Goal: Task Accomplishment & Management: Complete application form

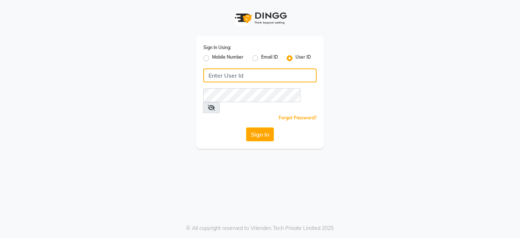
click at [246, 72] on input "Username" at bounding box center [259, 75] width 113 height 14
type input "kokaisalon"
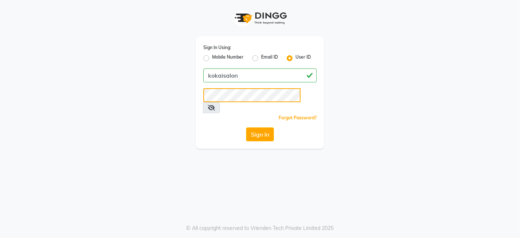
click at [246, 127] on button "Sign In" at bounding box center [260, 134] width 28 height 14
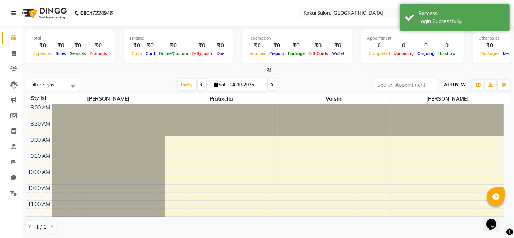
click at [451, 80] on button "ADD NEW Toggle Dropdown" at bounding box center [454, 85] width 25 height 10
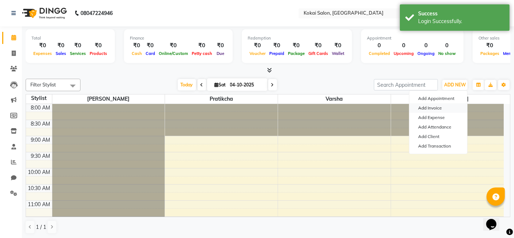
click at [437, 107] on link "Add Invoice" at bounding box center [438, 108] width 58 height 10
select select "service"
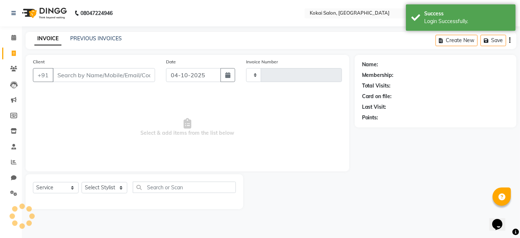
type input "0518"
select select "7546"
click at [116, 71] on input "Client" at bounding box center [104, 75] width 102 height 14
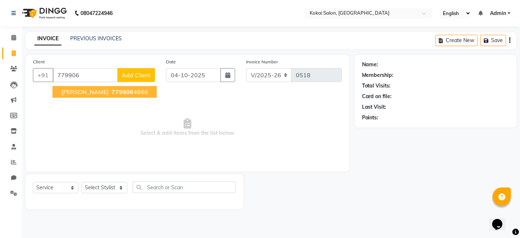
click at [120, 96] on button "[PERSON_NAME] 779906 4666" at bounding box center [105, 92] width 104 height 12
type input "7799064666"
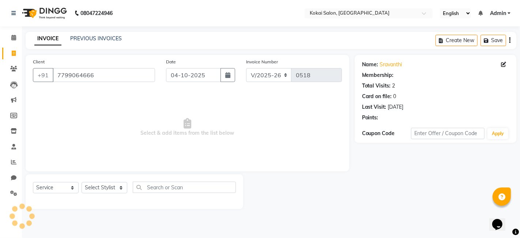
select select "1: Object"
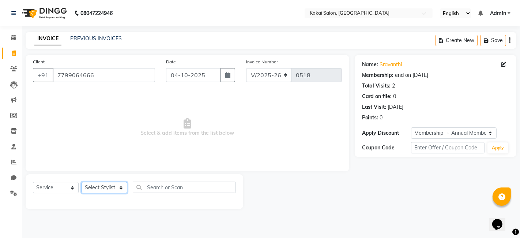
click at [115, 189] on select "Select Stylist [PERSON_NAME] [PERSON_NAME] Pratikcha [PERSON_NAME]" at bounding box center [105, 187] width 46 height 11
select select "79591"
click at [82, 182] on select "Select Stylist [PERSON_NAME] [PERSON_NAME] Pratikcha [PERSON_NAME]" at bounding box center [105, 187] width 46 height 11
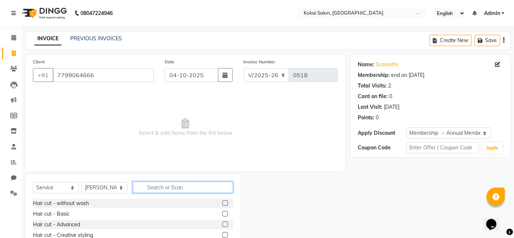
click at [154, 184] on input "text" at bounding box center [183, 186] width 100 height 11
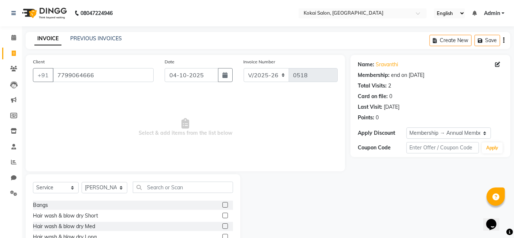
click at [222, 225] on label at bounding box center [224, 225] width 5 height 5
click at [222, 225] on input "checkbox" at bounding box center [224, 226] width 5 height 5
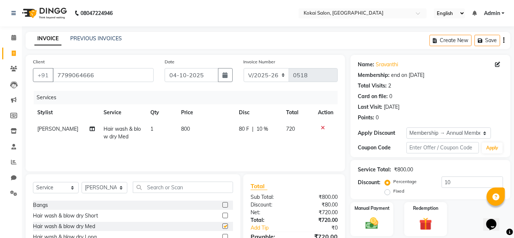
checkbox input "false"
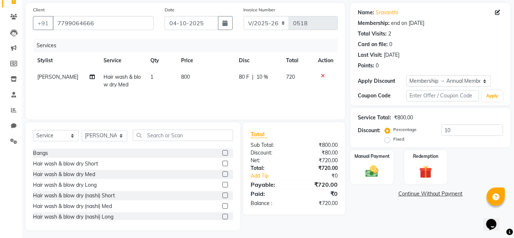
scroll to position [55, 0]
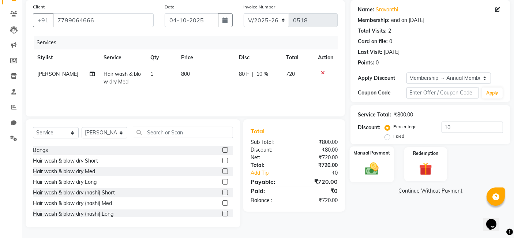
click at [374, 165] on img at bounding box center [372, 168] width 22 height 15
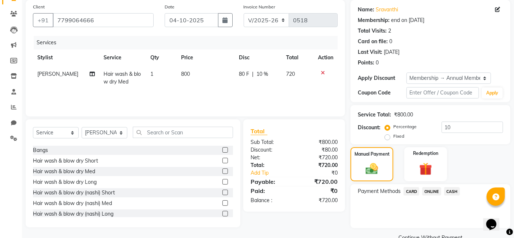
click at [434, 188] on span "ONLINE" at bounding box center [431, 191] width 19 height 8
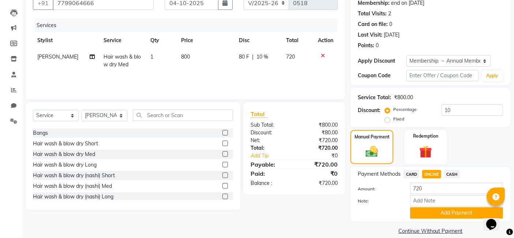
scroll to position [81, 0]
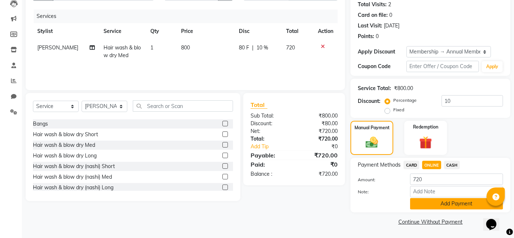
click at [439, 202] on button "Add Payment" at bounding box center [456, 203] width 93 height 11
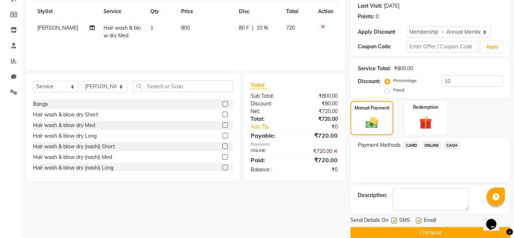
scroll to position [112, 0]
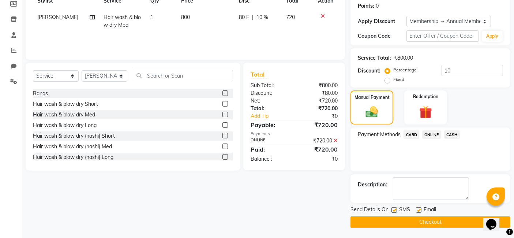
click at [426, 220] on button "Checkout" at bounding box center [430, 221] width 160 height 11
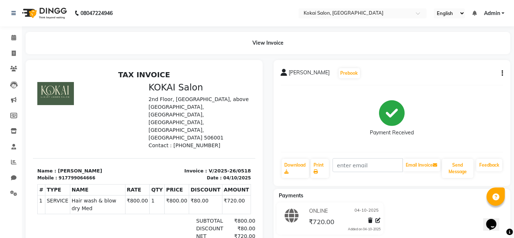
drag, startPoint x: 156, startPoint y: 11, endPoint x: 70, endPoint y: 43, distance: 91.8
click at [70, 44] on div "View Invoice" at bounding box center [268, 43] width 485 height 22
select select "service"
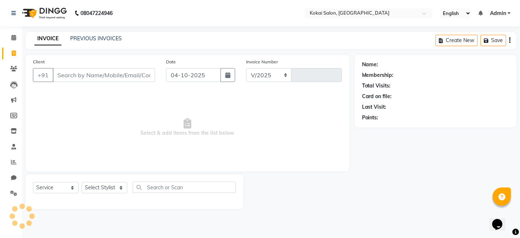
select select "7546"
type input "0519"
click at [125, 76] on input "Client" at bounding box center [104, 75] width 102 height 14
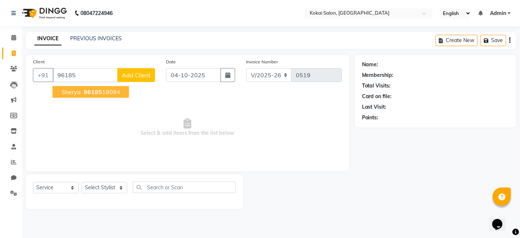
click at [100, 93] on span "96185" at bounding box center [93, 91] width 18 height 7
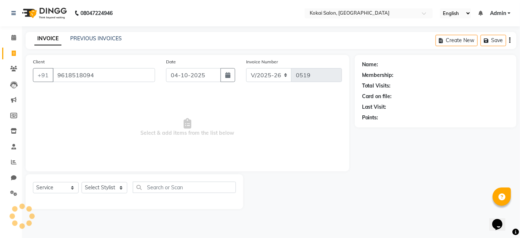
type input "9618518094"
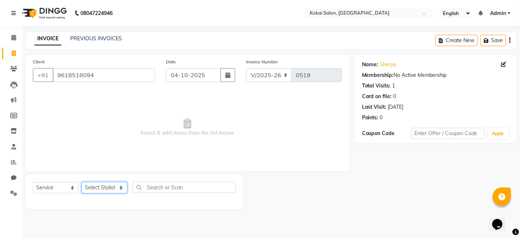
click at [108, 187] on select "Select Stylist [PERSON_NAME] [PERSON_NAME] Pratikcha [PERSON_NAME]" at bounding box center [105, 187] width 46 height 11
select select "66860"
click at [82, 182] on select "Select Stylist [PERSON_NAME] [PERSON_NAME] Pratikcha [PERSON_NAME]" at bounding box center [105, 187] width 46 height 11
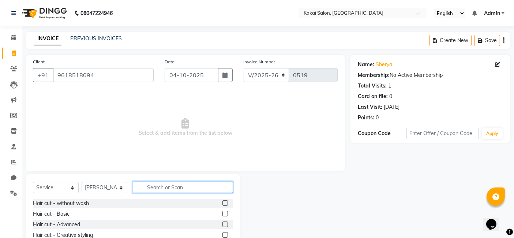
click at [153, 183] on input "text" at bounding box center [183, 186] width 100 height 11
type input "deta"
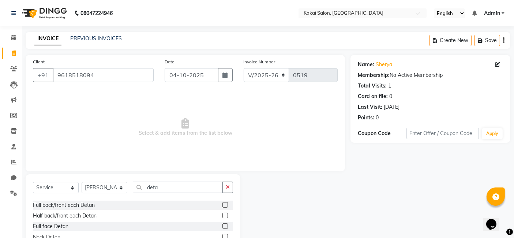
click at [222, 226] on label at bounding box center [224, 225] width 5 height 5
click at [222, 226] on input "checkbox" at bounding box center [224, 226] width 5 height 5
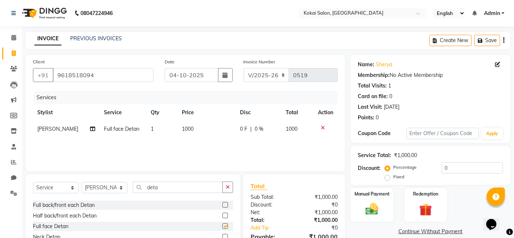
checkbox input "false"
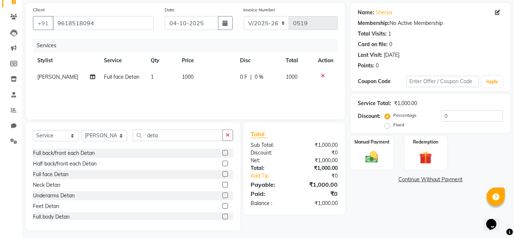
scroll to position [55, 0]
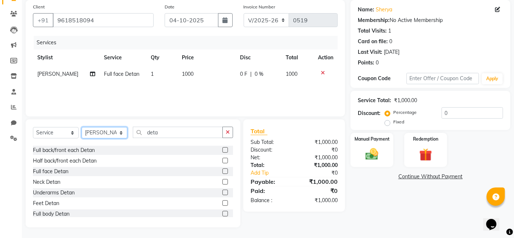
click at [120, 134] on select "Select Stylist [PERSON_NAME] [PERSON_NAME] Pratikcha [PERSON_NAME]" at bounding box center [105, 132] width 46 height 11
select select "70380"
click at [82, 127] on select "Select Stylist [PERSON_NAME] [PERSON_NAME] Pratikcha [PERSON_NAME]" at bounding box center [105, 132] width 46 height 11
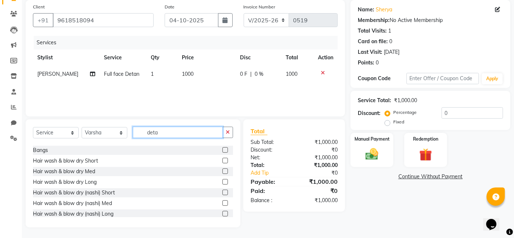
drag, startPoint x: 158, startPoint y: 131, endPoint x: 140, endPoint y: 124, distance: 19.6
click at [140, 124] on div "Select Service Product Membership Package Voucher Prepaid Gift Card Select Styl…" at bounding box center [133, 173] width 215 height 108
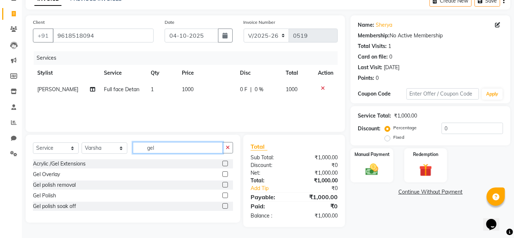
scroll to position [39, 0]
type input "gel"
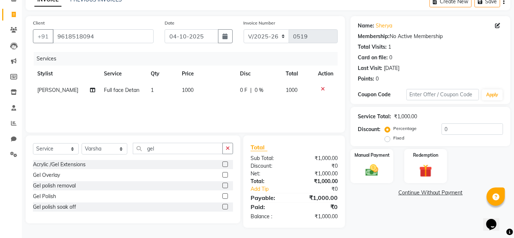
click at [225, 163] on label at bounding box center [224, 163] width 5 height 5
click at [225, 163] on input "checkbox" at bounding box center [224, 164] width 5 height 5
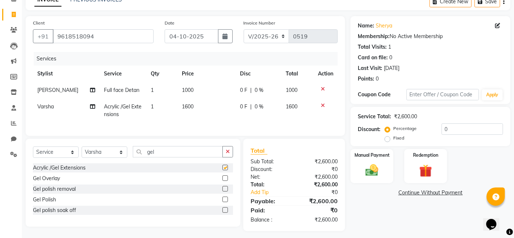
checkbox input "false"
drag, startPoint x: 161, startPoint y: 158, endPoint x: 133, endPoint y: 155, distance: 28.3
click at [133, 155] on input "gel" at bounding box center [178, 151] width 90 height 11
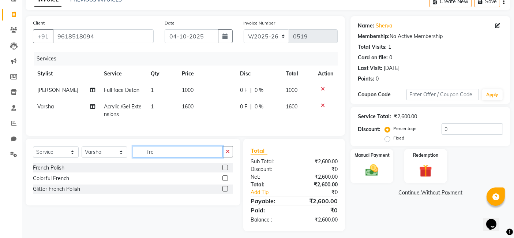
type input "fre"
click at [224, 170] on label at bounding box center [224, 167] width 5 height 5
click at [224, 170] on input "checkbox" at bounding box center [224, 167] width 5 height 5
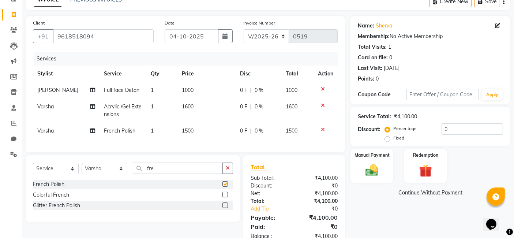
checkbox input "false"
drag, startPoint x: 150, startPoint y: 174, endPoint x: 155, endPoint y: 172, distance: 5.4
click at [163, 172] on input "fre" at bounding box center [178, 167] width 90 height 11
click at [156, 173] on input "fre" at bounding box center [178, 167] width 90 height 11
type input "f"
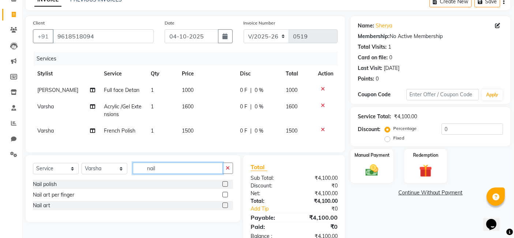
type input "nail"
click at [223, 197] on label at bounding box center [224, 194] width 5 height 5
click at [223, 197] on input "checkbox" at bounding box center [224, 194] width 5 height 5
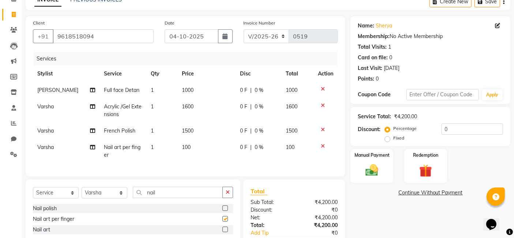
checkbox input "false"
click at [151, 149] on td "1" at bounding box center [161, 151] width 31 height 24
select select "70380"
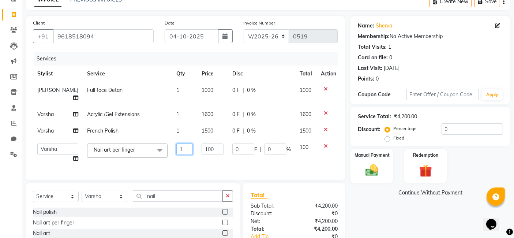
drag, startPoint x: 167, startPoint y: 146, endPoint x: 160, endPoint y: 145, distance: 7.3
click at [172, 145] on td "1" at bounding box center [184, 153] width 25 height 28
type input "10"
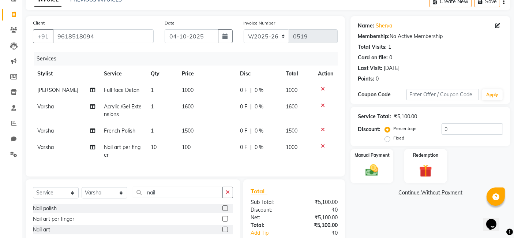
click at [197, 158] on td "100" at bounding box center [206, 151] width 58 height 24
select select "70380"
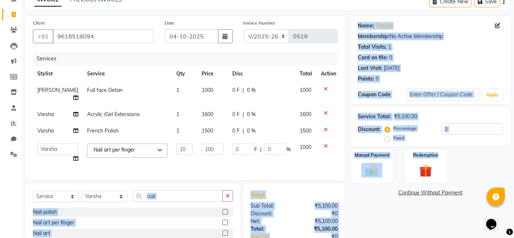
drag, startPoint x: 187, startPoint y: 194, endPoint x: 517, endPoint y: 180, distance: 329.8
click at [514, 177] on html "08047224946 Select Location × Kokai Salon, Warangal English ENGLISH Español الع…" at bounding box center [257, 80] width 514 height 238
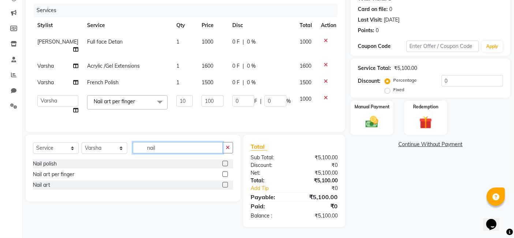
click at [161, 148] on input "nail" at bounding box center [178, 147] width 90 height 11
click at [105, 151] on select "Select Stylist [PERSON_NAME] [PERSON_NAME] Pratikcha [PERSON_NAME]" at bounding box center [105, 147] width 46 height 11
select select "79591"
click at [82, 143] on select "Select Stylist [PERSON_NAME] [PERSON_NAME] Pratikcha [PERSON_NAME]" at bounding box center [105, 147] width 46 height 11
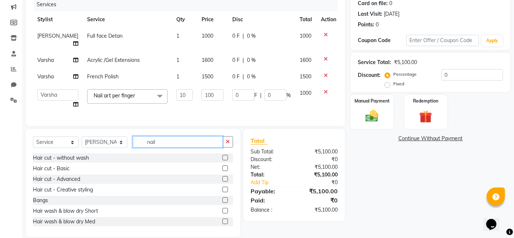
click at [158, 147] on input "nail" at bounding box center [178, 141] width 90 height 11
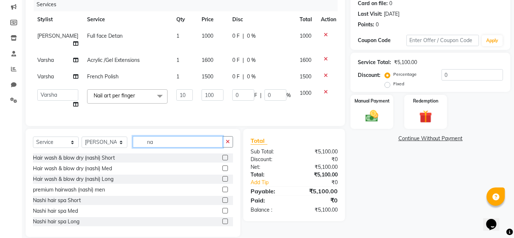
type input "n"
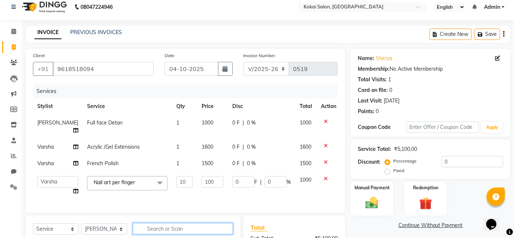
scroll to position [0, 0]
